Goal: Information Seeking & Learning: Learn about a topic

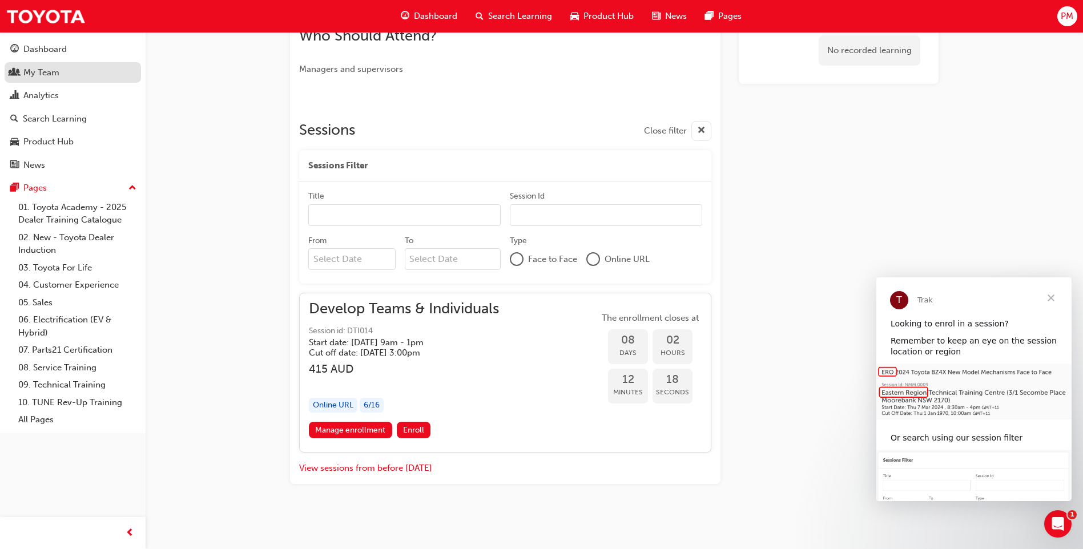
click at [36, 71] on div "My Team" at bounding box center [41, 72] width 36 height 13
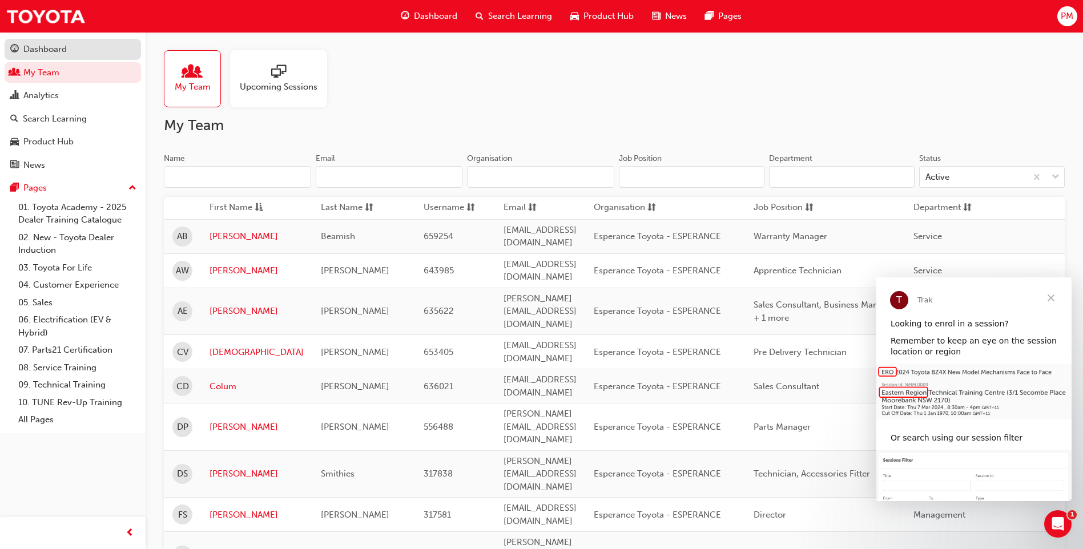
click at [42, 50] on div "Dashboard" at bounding box center [44, 49] width 43 height 13
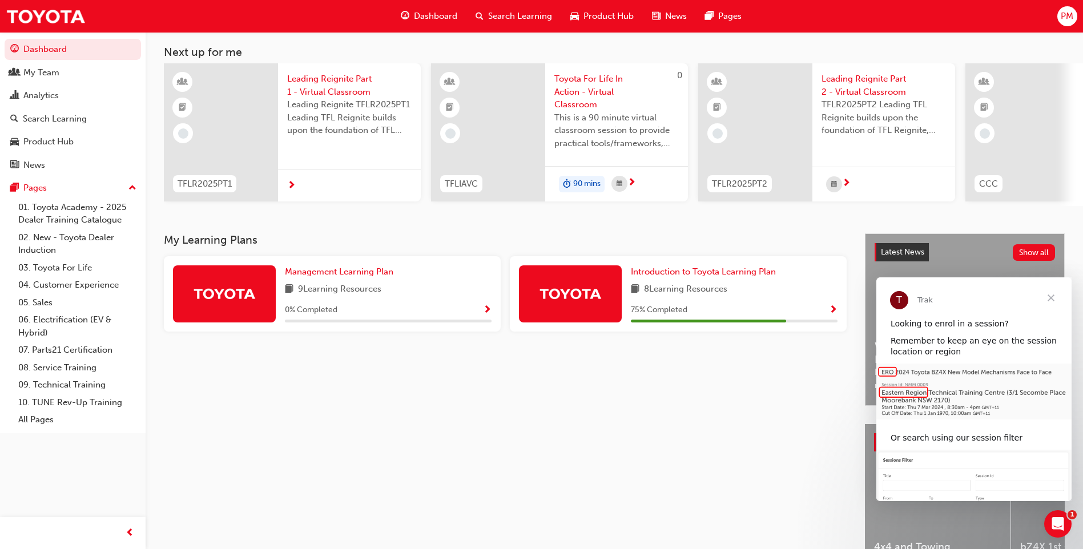
scroll to position [114, 0]
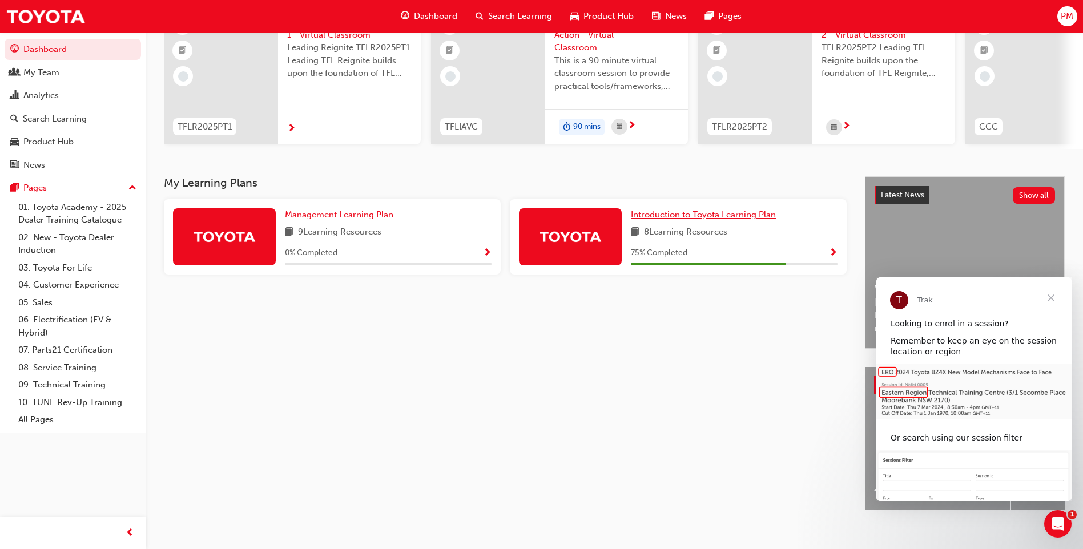
click at [736, 220] on span "Introduction to Toyota Learning Plan" at bounding box center [703, 214] width 145 height 10
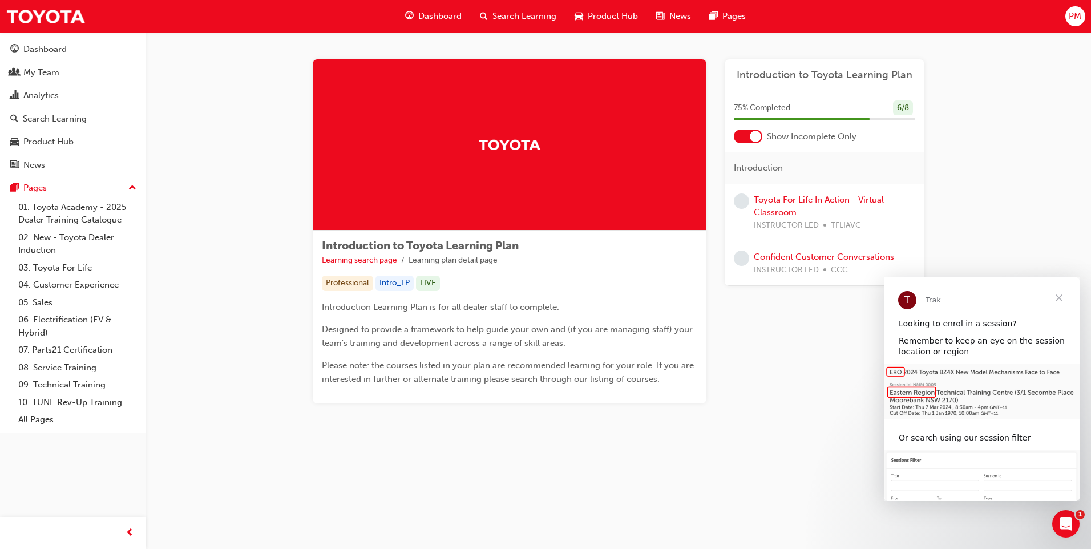
click at [1063, 296] on span "Close" at bounding box center [1059, 297] width 41 height 41
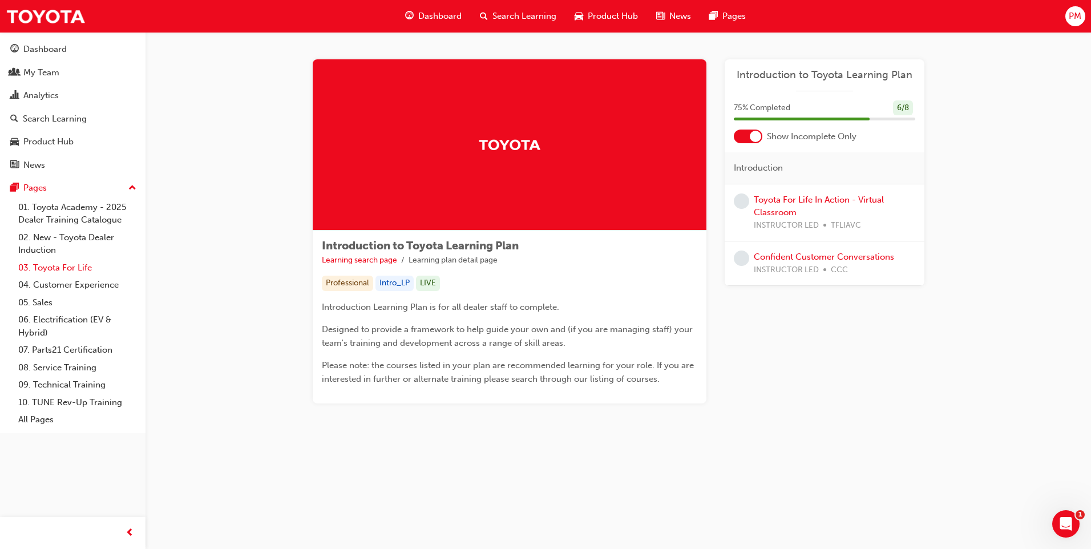
click at [55, 265] on link "03. Toyota For Life" at bounding box center [77, 268] width 127 height 18
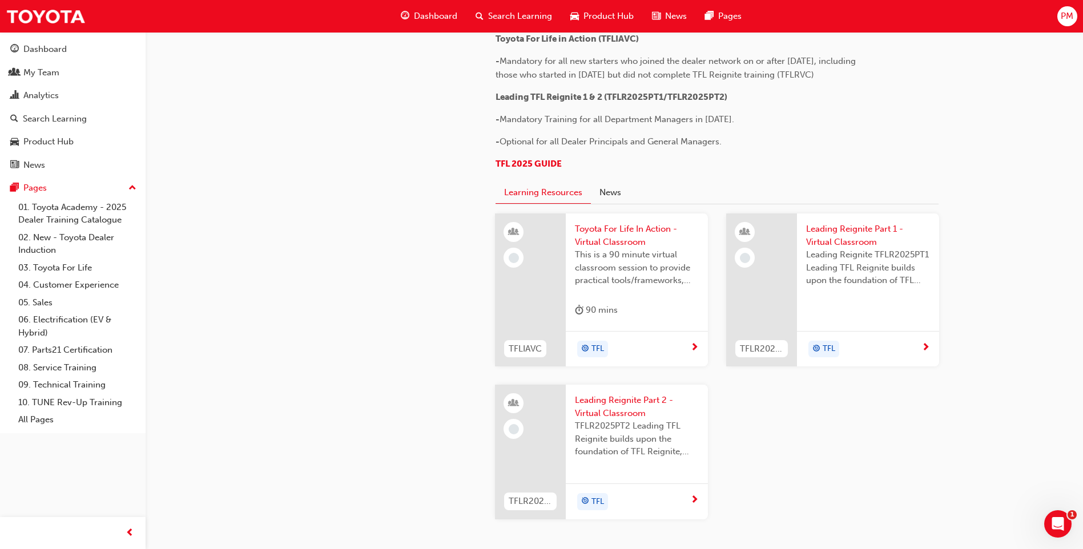
scroll to position [661, 0]
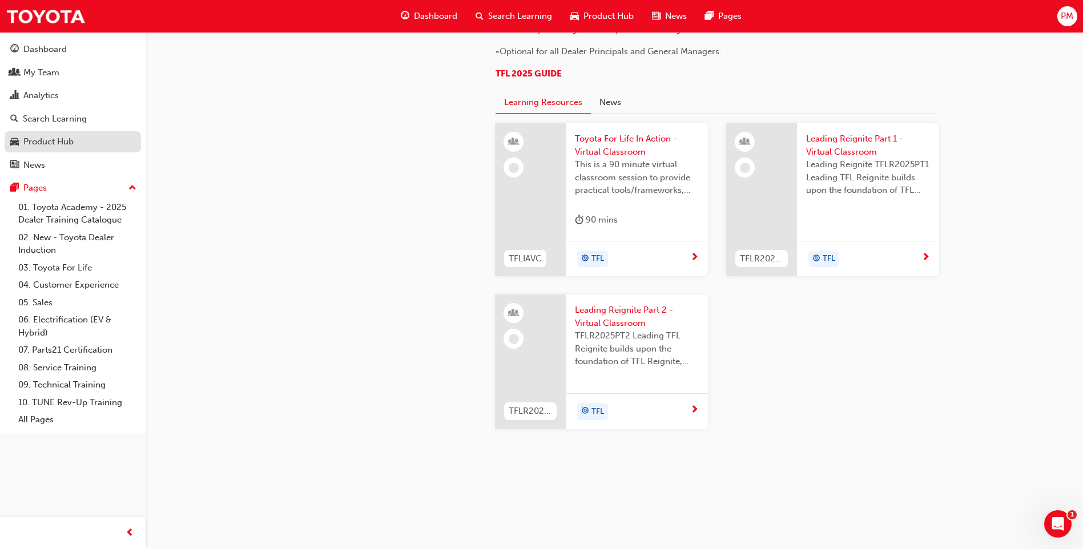
click at [75, 144] on div "Product Hub" at bounding box center [72, 142] width 125 height 14
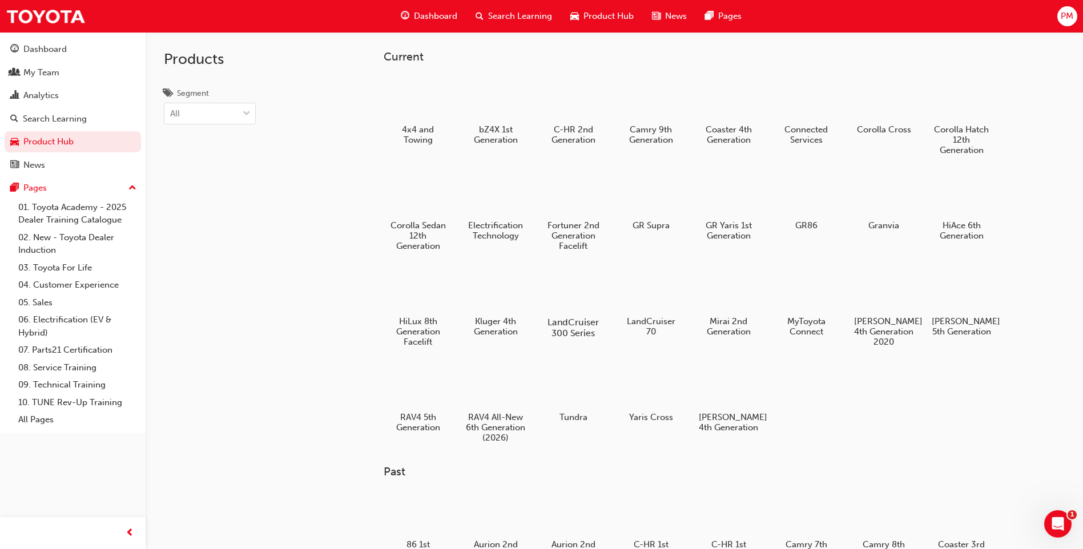
click at [577, 295] on div at bounding box center [573, 290] width 63 height 46
